Goal: Transaction & Acquisition: Purchase product/service

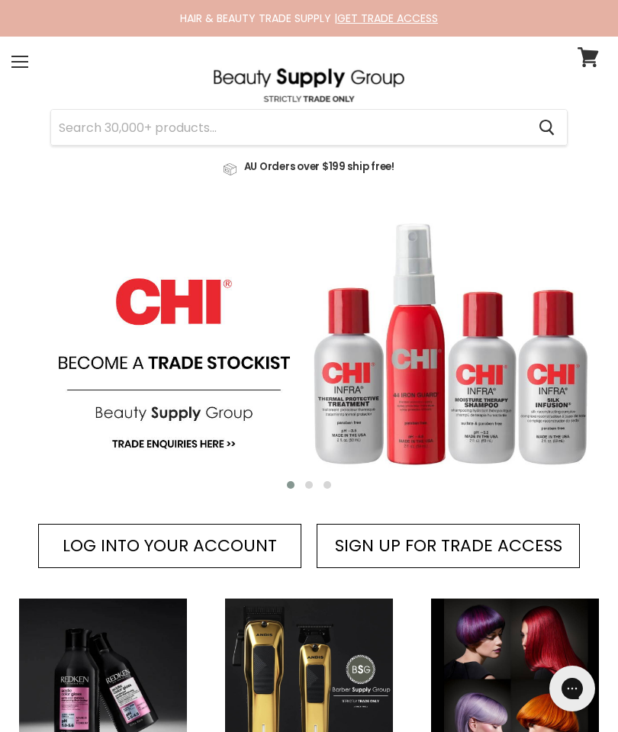
click at [101, 135] on input "Search" at bounding box center [288, 127] width 475 height 35
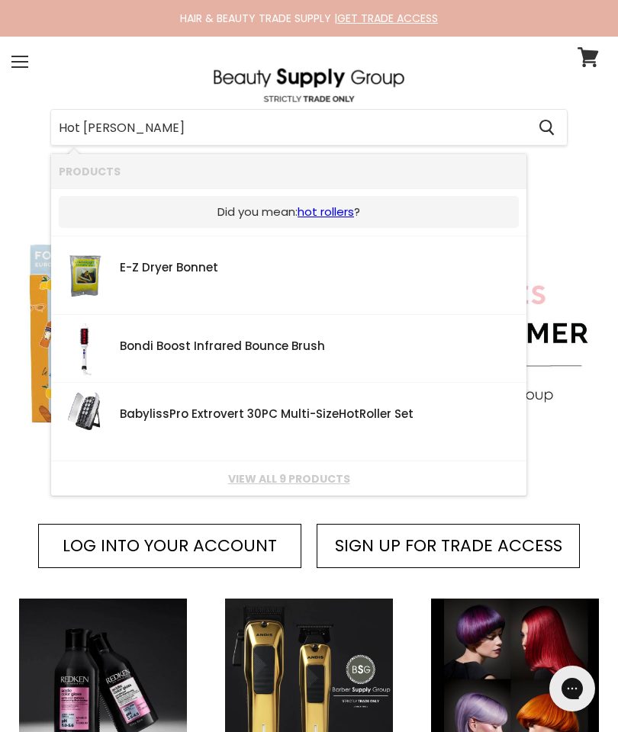
type input "Hot rollers"
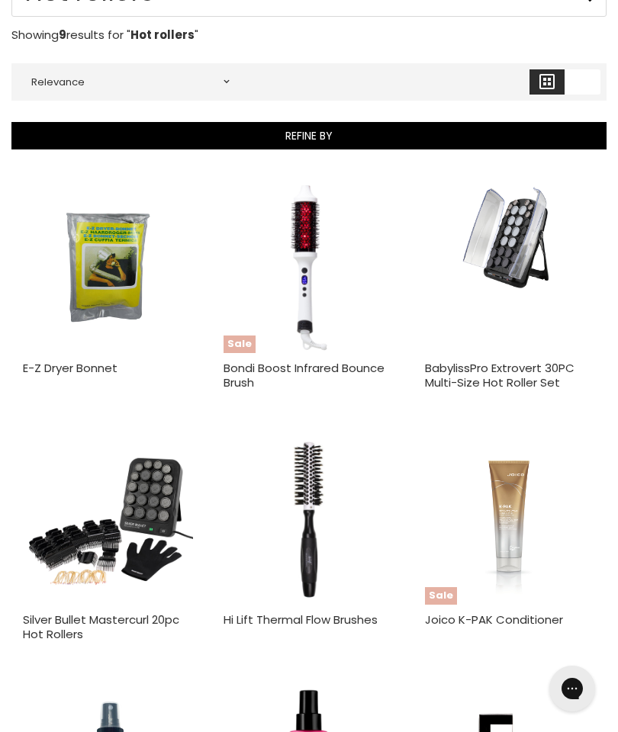
scroll to position [247, 0]
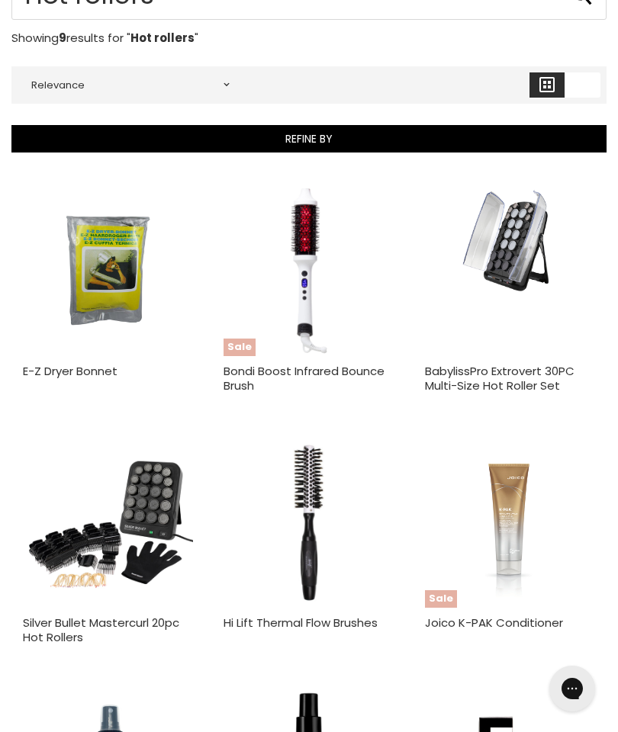
click at [507, 262] on img "Main content" at bounding box center [510, 270] width 114 height 170
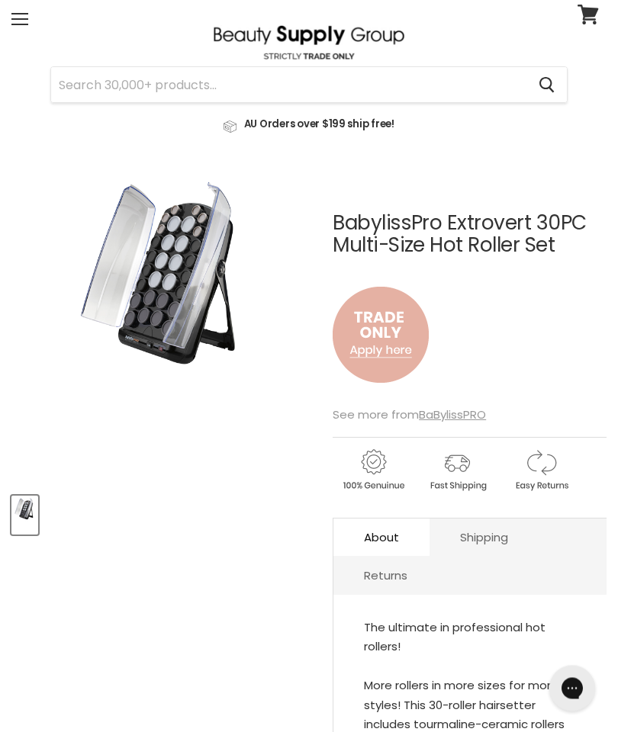
scroll to position [43, 0]
click at [190, 252] on img "BabylissPro Extrovert 30PC Multi-Size Hot Roller Set image. Click or Scroll to …" at bounding box center [113, 327] width 204 height 307
click at [162, 339] on img "BabylissPro Extrovert 30PC Multi-Size Hot Roller Set image. Click or Scroll to …" at bounding box center [113, 327] width 204 height 307
click at [161, 312] on img "BabylissPro Extrovert 30PC Multi-Size Hot Roller Set image. Click or Scroll to …" at bounding box center [113, 327] width 204 height 307
click at [455, 409] on u "BaBylissPRO" at bounding box center [452, 414] width 67 height 16
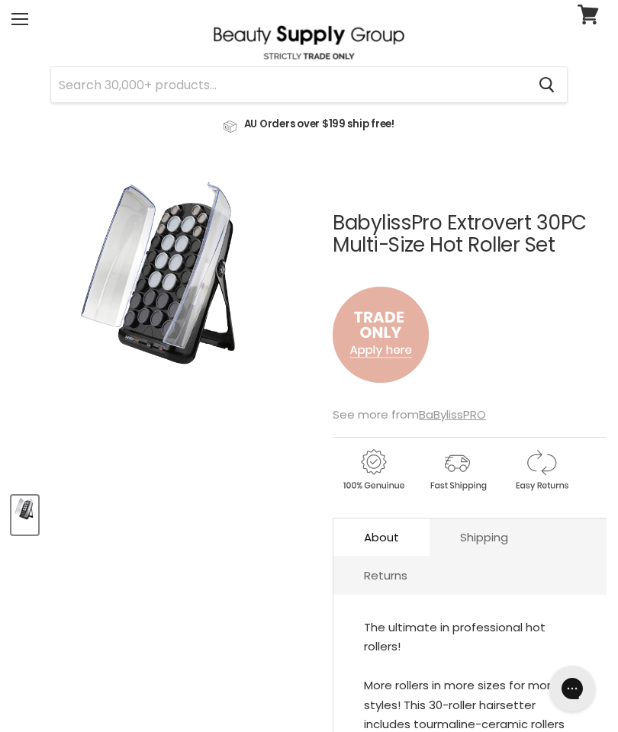
click at [460, 410] on u "BaBylissPRO" at bounding box center [452, 414] width 67 height 16
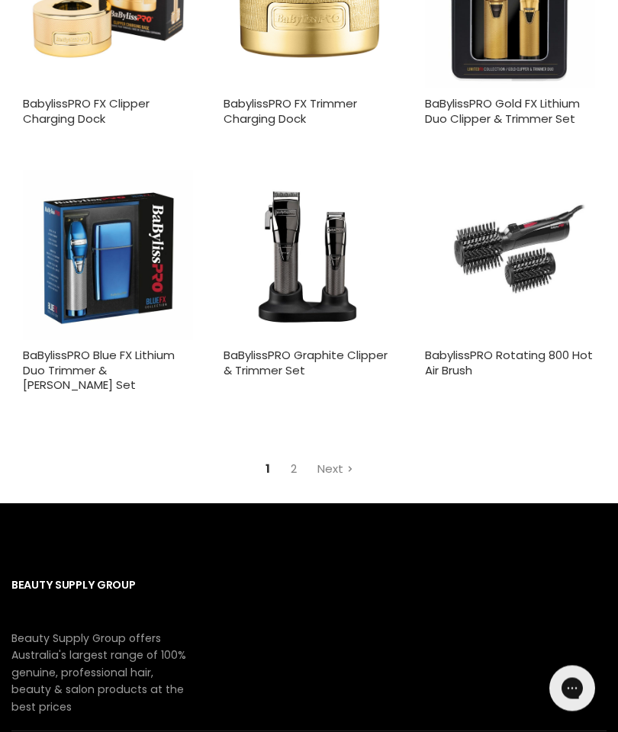
scroll to position [4370, 0]
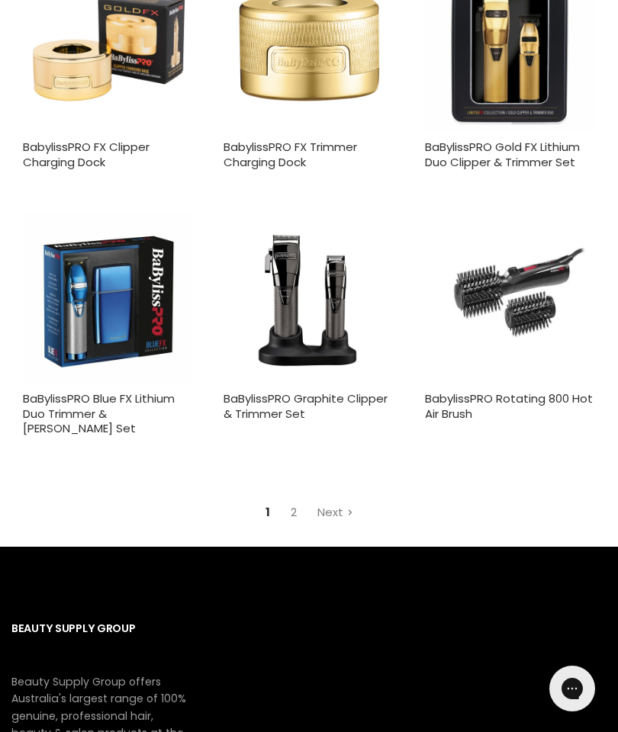
click at [326, 499] on link "Next" at bounding box center [335, 512] width 53 height 27
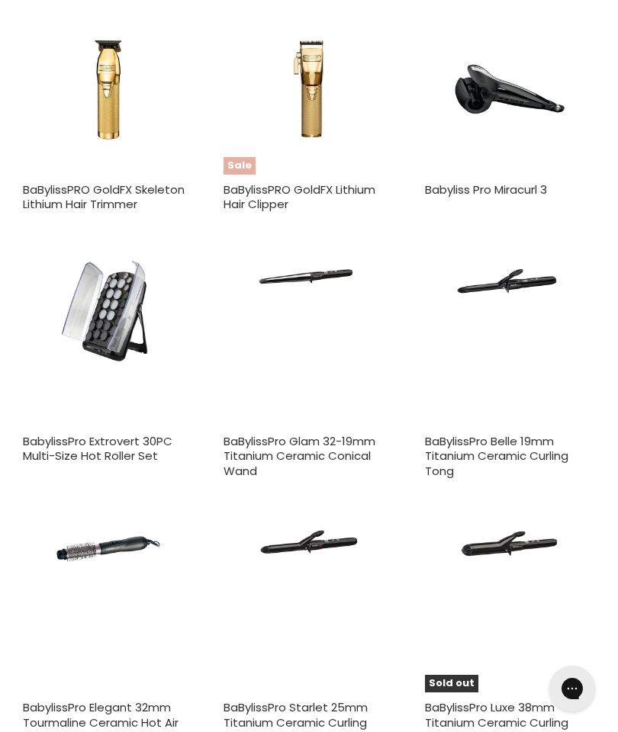
scroll to position [1454, 0]
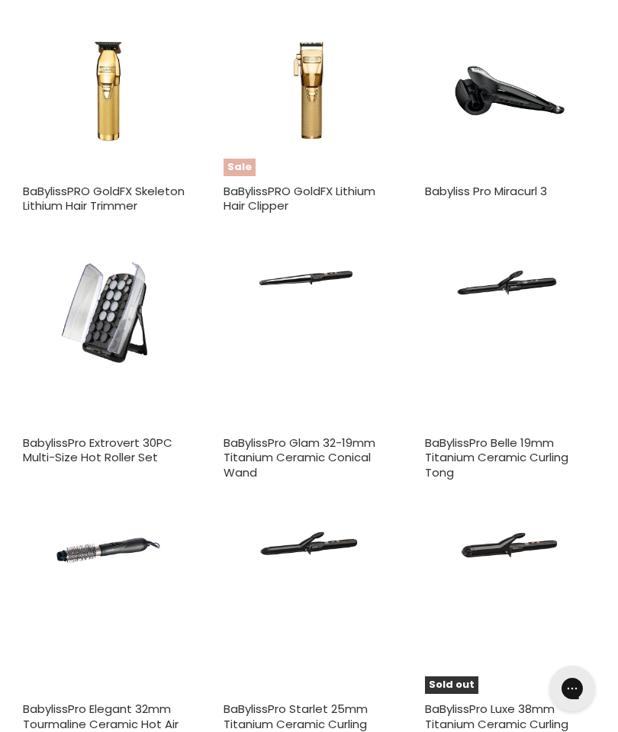
click at [100, 438] on link "BabylissPro Extrovert 30PC Multi-Size Hot Roller Set" at bounding box center [97, 450] width 149 height 31
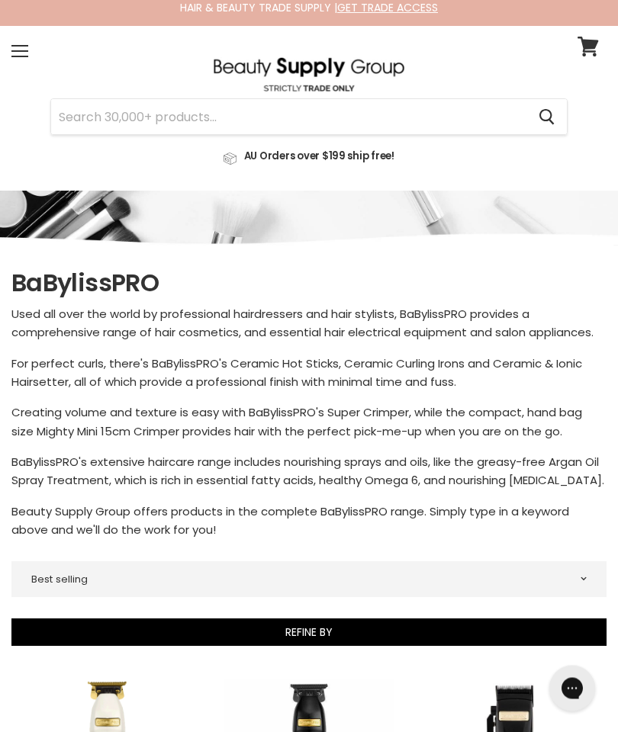
scroll to position [0, 0]
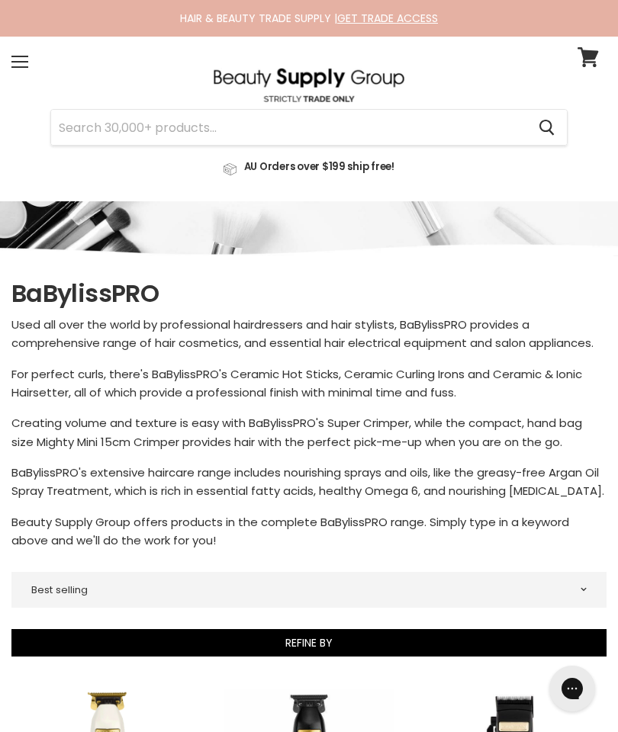
click at [25, 62] on span at bounding box center [19, 62] width 17 height 2
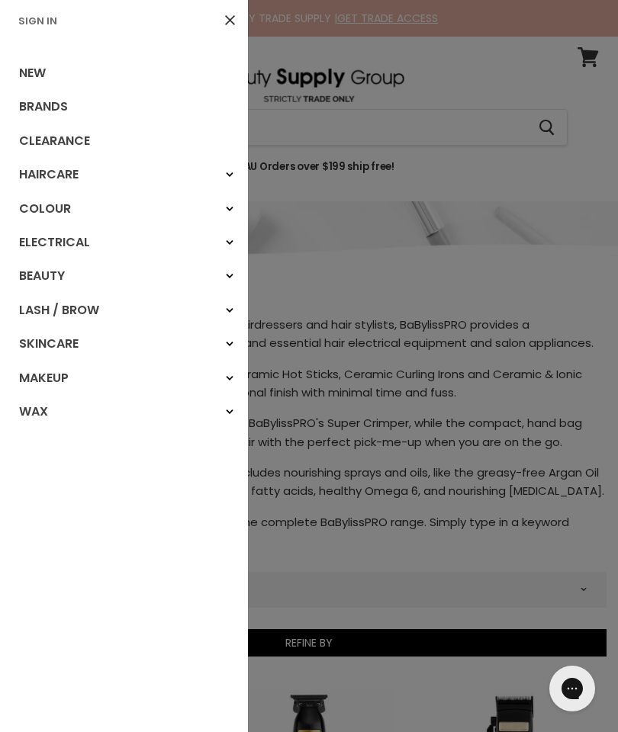
click at [422, 374] on div at bounding box center [309, 366] width 618 height 732
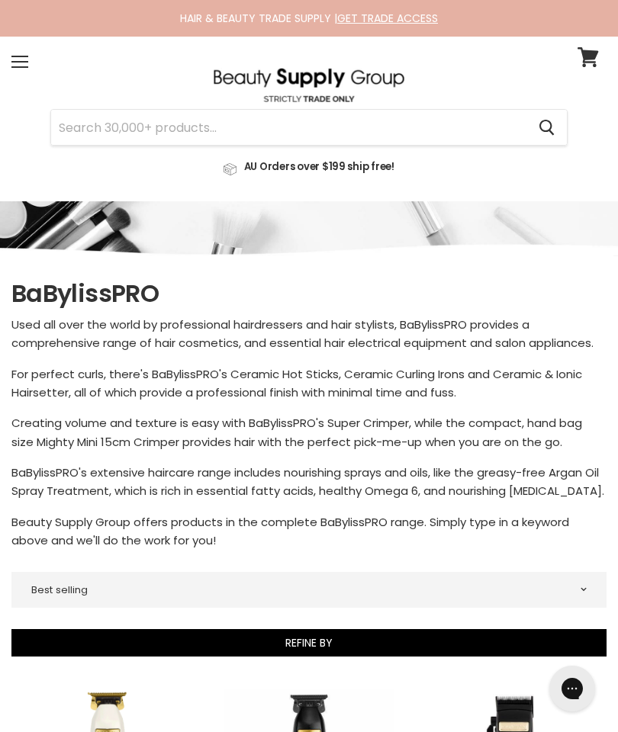
click at [137, 127] on input "Search" at bounding box center [288, 127] width 475 height 35
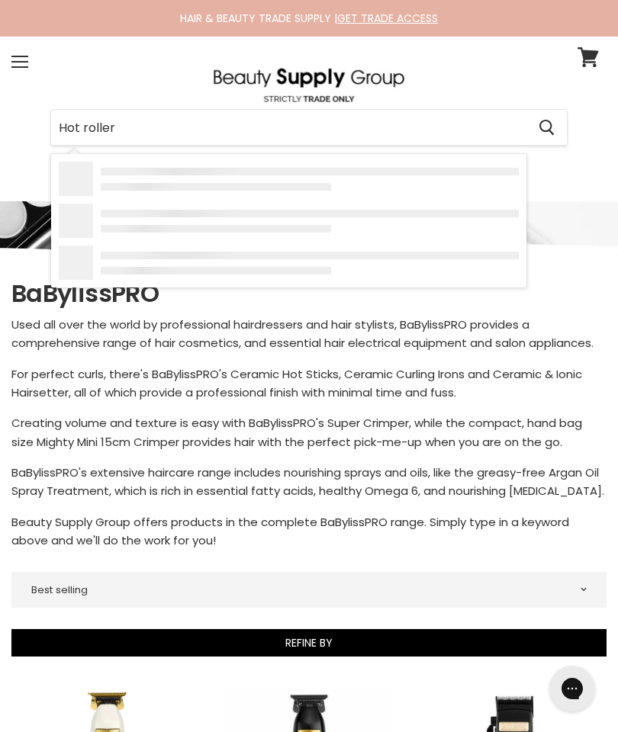
type input "Hot rollers"
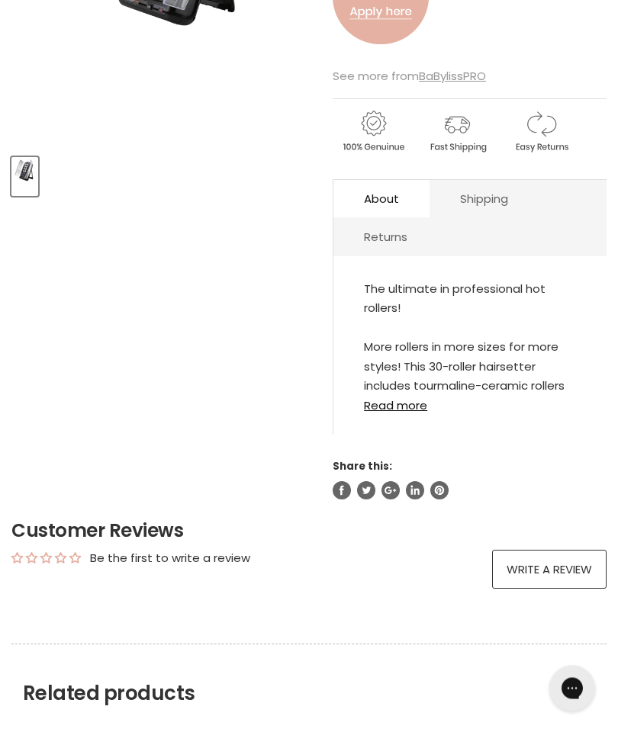
scroll to position [382, 0]
click at [406, 403] on link "Read more" at bounding box center [470, 400] width 212 height 22
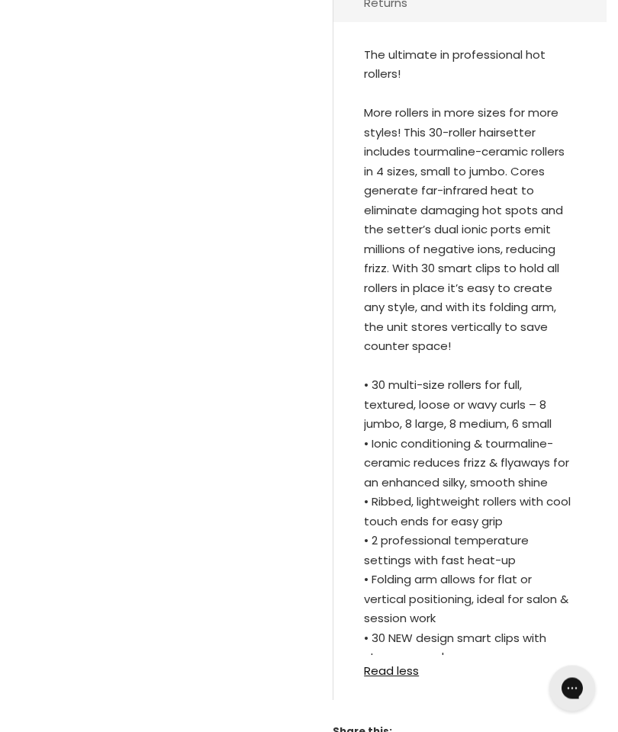
scroll to position [615, 0]
click at [395, 662] on link "Read less" at bounding box center [470, 666] width 212 height 22
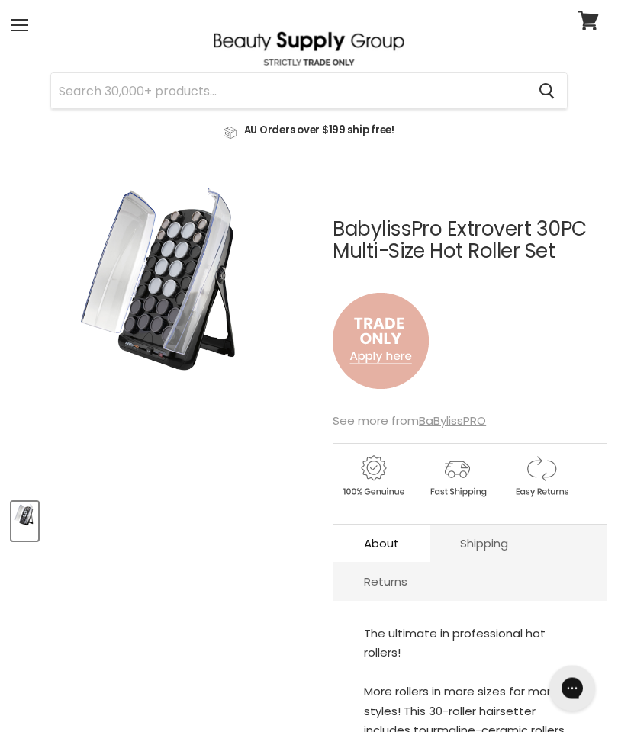
scroll to position [37, 0]
click at [393, 341] on img "Main content" at bounding box center [380, 341] width 96 height 127
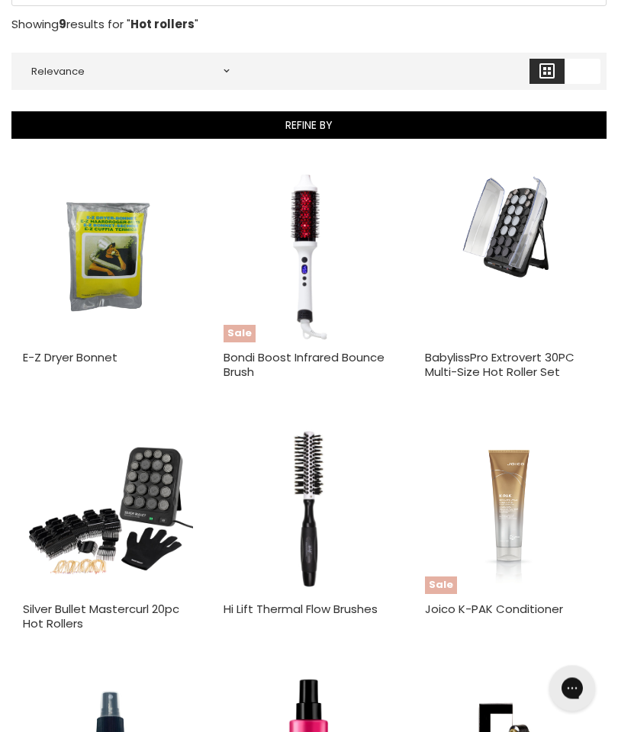
scroll to position [261, 0]
click at [146, 493] on img "Main content" at bounding box center [108, 508] width 170 height 170
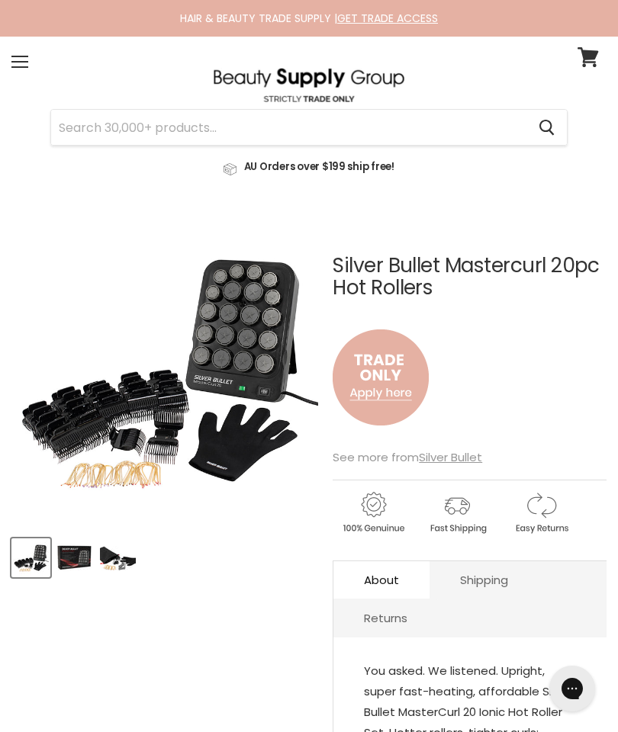
click at [79, 551] on img "Product thumbnails" at bounding box center [74, 558] width 36 height 36
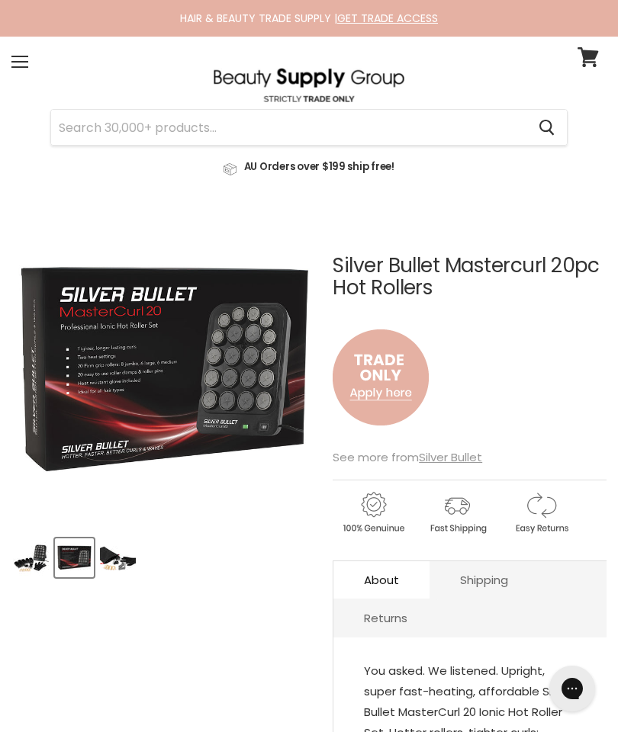
click at [114, 557] on img "Product thumbnails" at bounding box center [118, 558] width 36 height 36
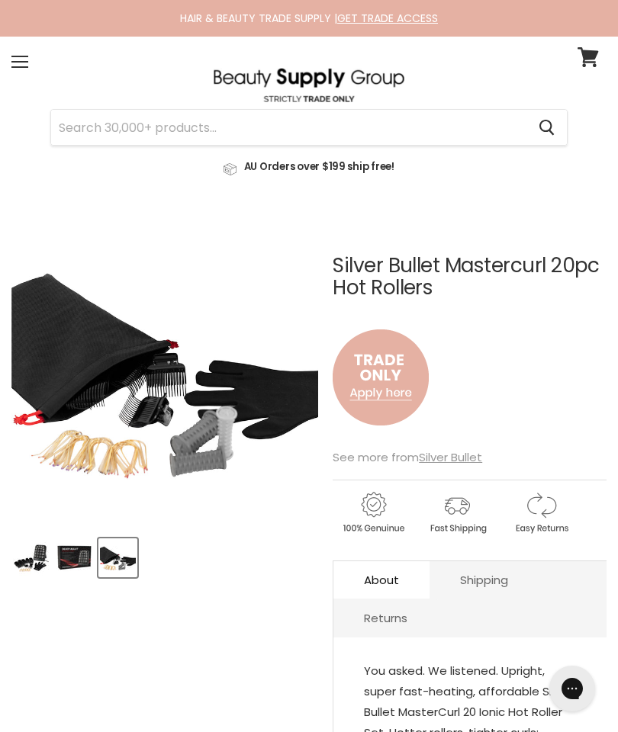
click at [36, 556] on img "Product thumbnails" at bounding box center [31, 558] width 36 height 36
